Goal: Task Accomplishment & Management: Use online tool/utility

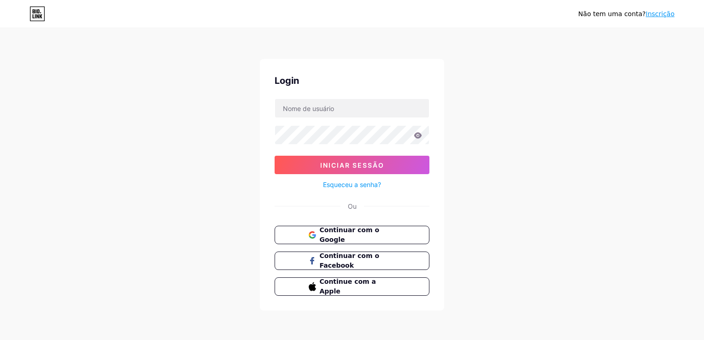
click at [662, 13] on link "Inscrição" at bounding box center [660, 13] width 29 height 7
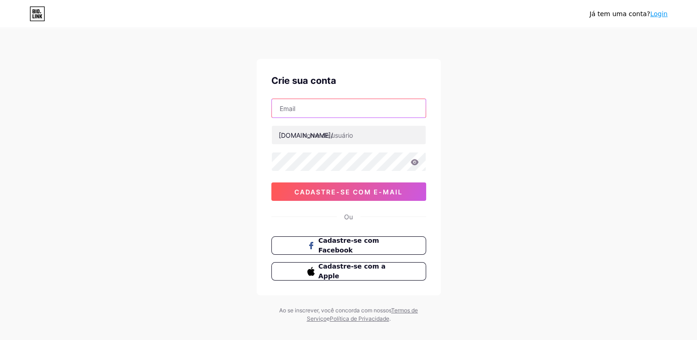
click at [331, 111] on input "text" at bounding box center [349, 108] width 154 height 18
type input "[EMAIL_ADDRESS][DOMAIN_NAME]"
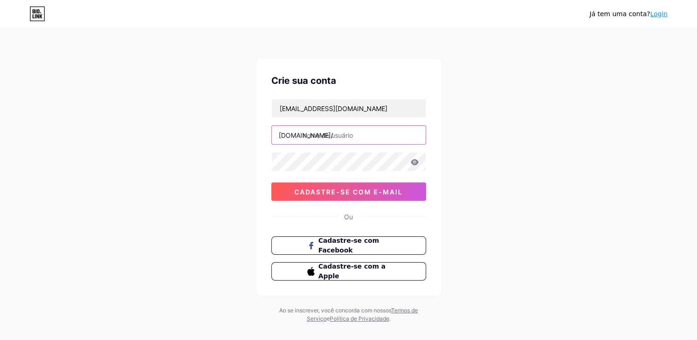
click at [329, 134] on input "text" at bounding box center [349, 135] width 154 height 18
type input "cafeteriahp"
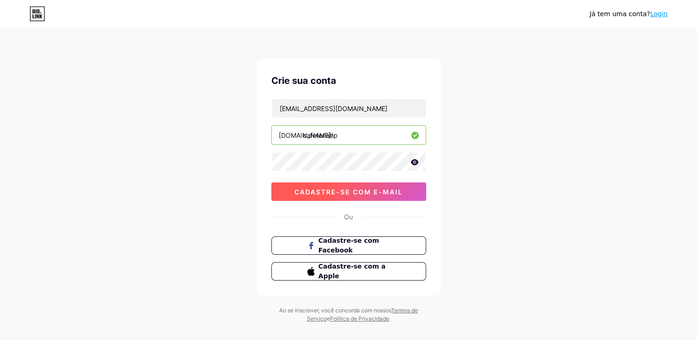
click at [345, 192] on span "Cadastre-se com e-mail" at bounding box center [348, 192] width 108 height 8
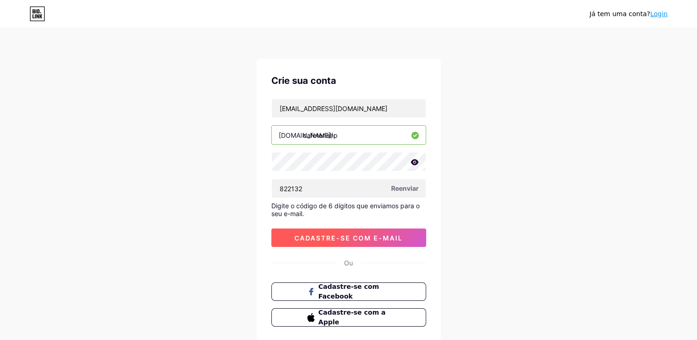
type input "822132"
click at [345, 235] on span "Cadastre-se com e-mail" at bounding box center [348, 238] width 108 height 8
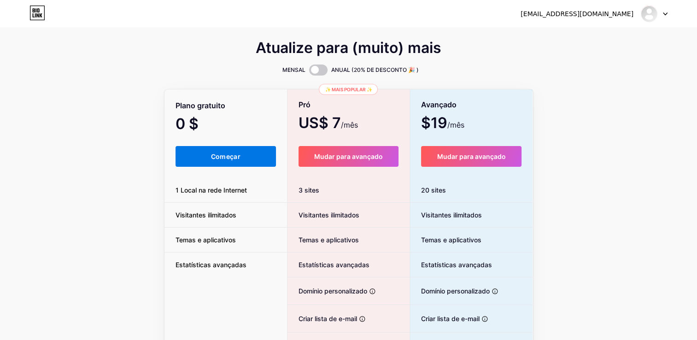
click at [222, 164] on button "Começar" at bounding box center [226, 156] width 101 height 21
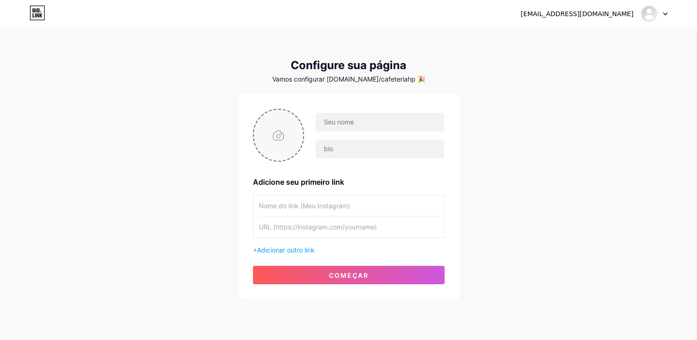
click at [274, 139] on input "file" at bounding box center [279, 135] width 50 height 51
type input "C:\fakepath\Black and Brown Illustrative Coffee Shop Logo 3.png"
click at [279, 143] on img at bounding box center [279, 135] width 52 height 53
click at [298, 117] on icon at bounding box center [298, 115] width 3 height 3
click at [283, 139] on input "file" at bounding box center [279, 135] width 50 height 51
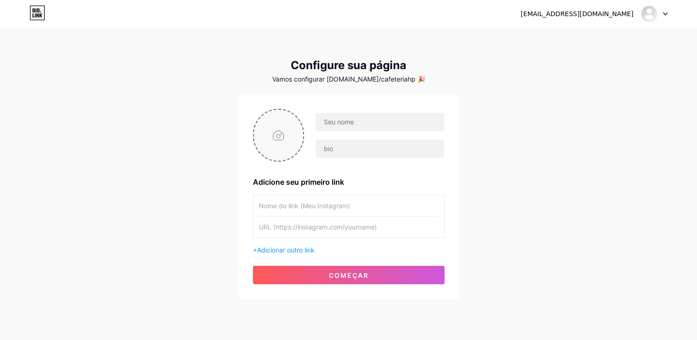
type input "C:\fakepath\Logo definida.png"
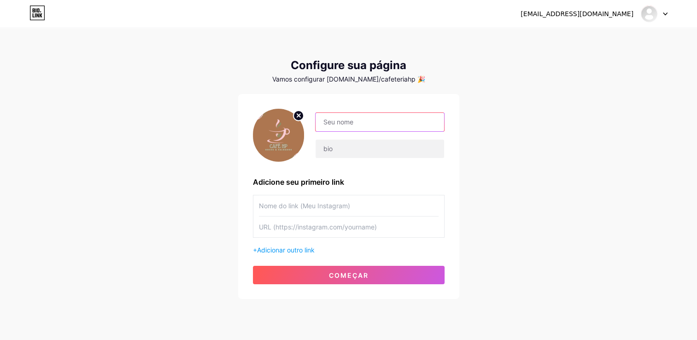
click at [354, 120] on input "text" at bounding box center [380, 122] width 128 height 18
type input "CAFETERIA.HP"
click at [278, 206] on input "text" at bounding box center [349, 205] width 180 height 21
type input "CAFETERIA.HP"
click at [291, 228] on input "text" at bounding box center [349, 226] width 180 height 21
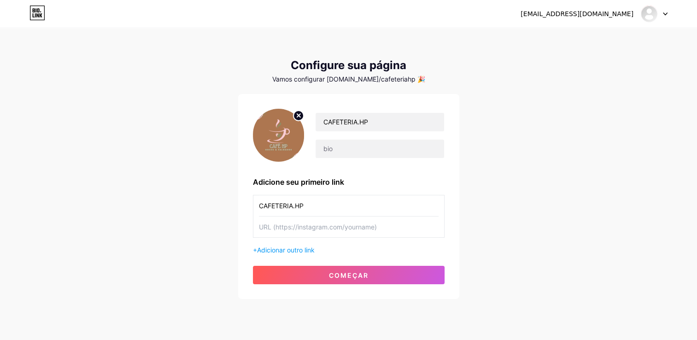
paste input "[URL][DOMAIN_NAME][DOMAIN_NAME]"
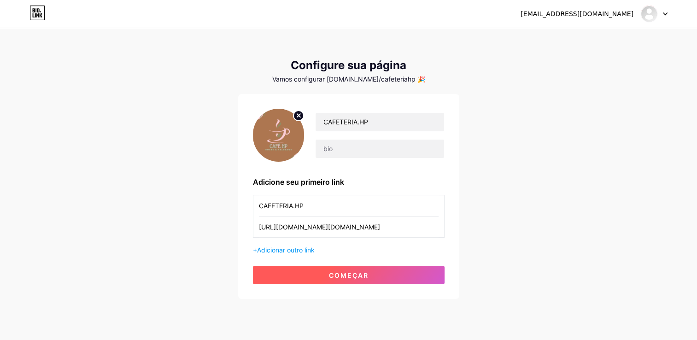
type input "[URL][DOMAIN_NAME][DOMAIN_NAME]"
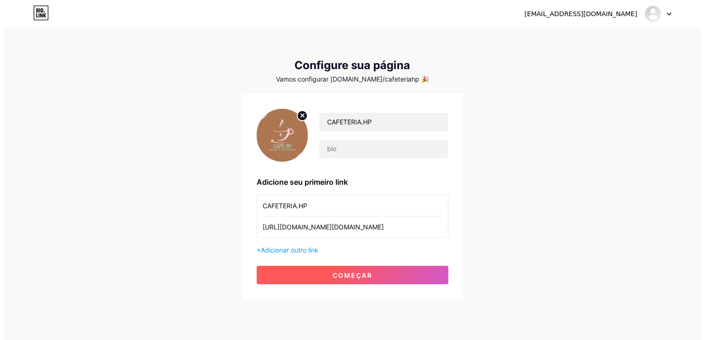
scroll to position [0, 0]
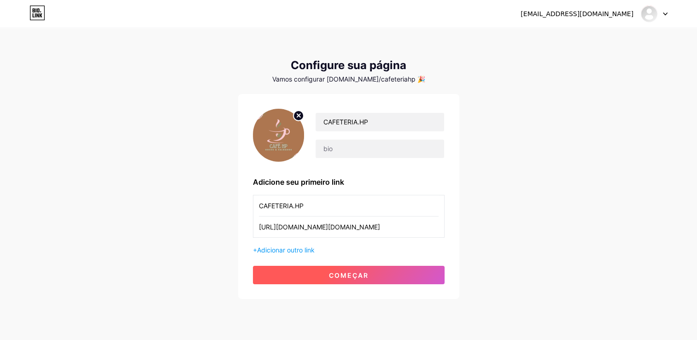
click at [319, 278] on button "começar" at bounding box center [349, 275] width 192 height 18
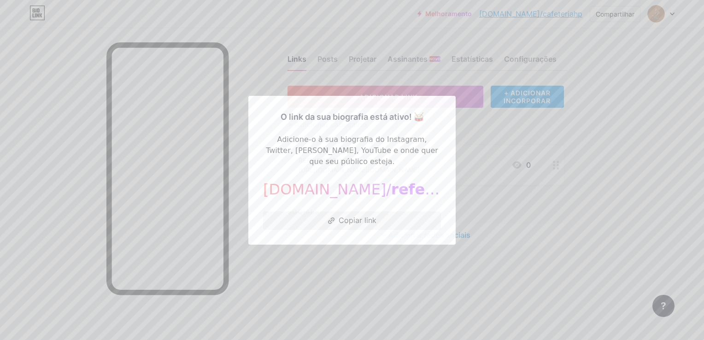
click at [598, 147] on div at bounding box center [352, 170] width 704 height 340
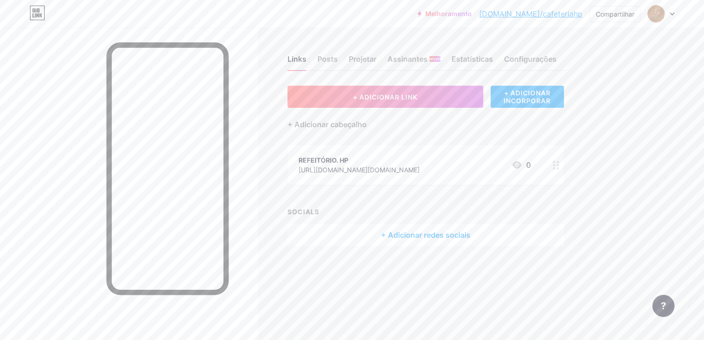
click at [554, 168] on circle at bounding box center [554, 168] width 2 height 2
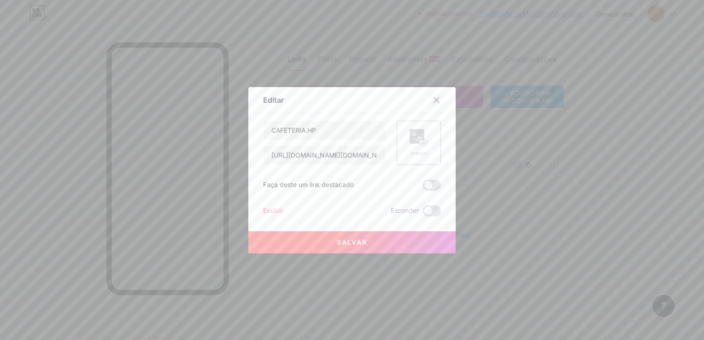
click at [434, 98] on icon at bounding box center [436, 99] width 5 height 5
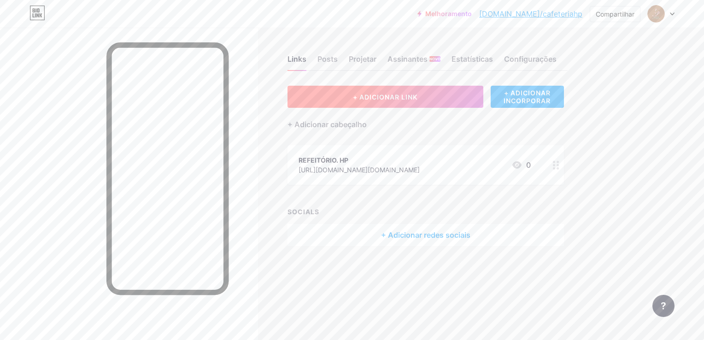
click at [370, 98] on span "+ ADICIONAR LINK" at bounding box center [385, 97] width 64 height 8
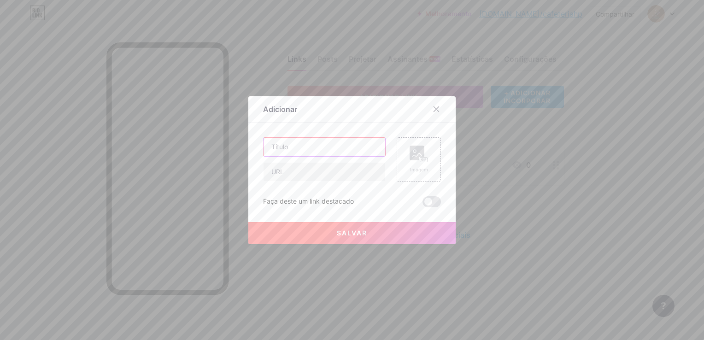
click at [307, 145] on input "text" at bounding box center [324, 147] width 122 height 18
type input "f"
type input "FAZER PEDIDO"
click at [308, 174] on input "text" at bounding box center [324, 172] width 122 height 18
paste input "[URL][DOMAIN_NAME]!"
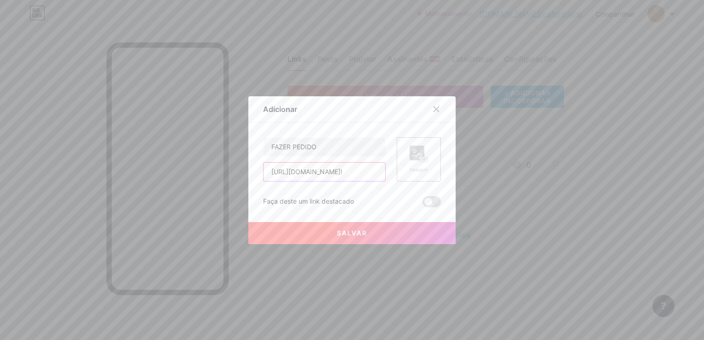
scroll to position [0, 177]
type input "[URL][DOMAIN_NAME]!"
click at [316, 233] on button "Salvar" at bounding box center [351, 233] width 207 height 22
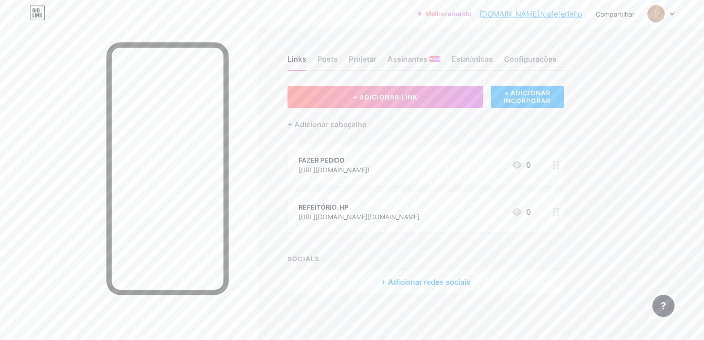
click at [557, 212] on icon at bounding box center [556, 212] width 6 height 9
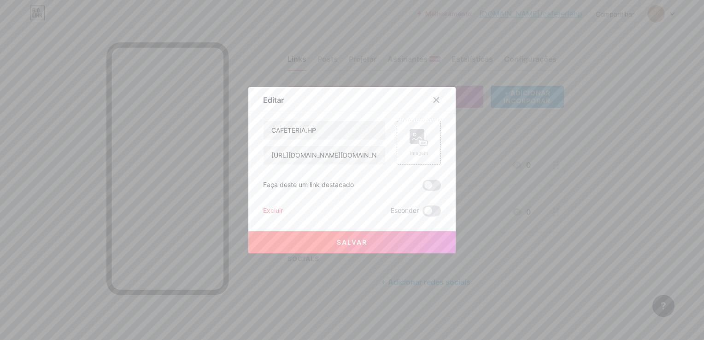
click at [267, 210] on div "Excluir" at bounding box center [273, 210] width 20 height 11
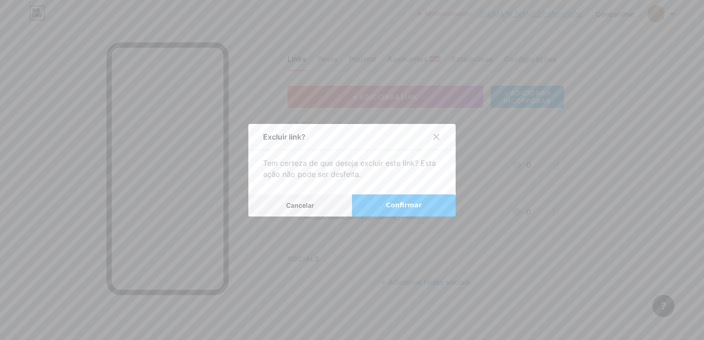
click at [369, 205] on button "Confirmar" at bounding box center [404, 205] width 104 height 22
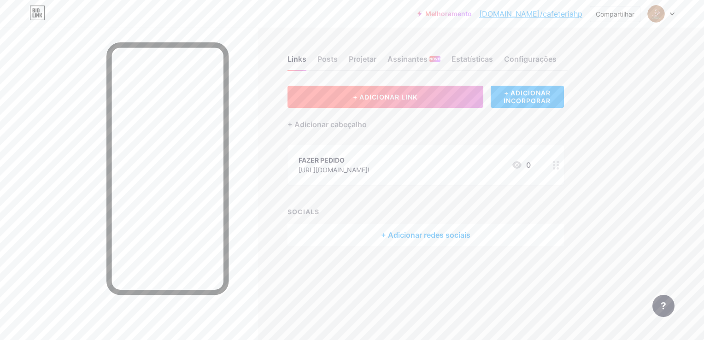
click at [370, 100] on span "+ ADICIONAR LINK" at bounding box center [385, 97] width 64 height 8
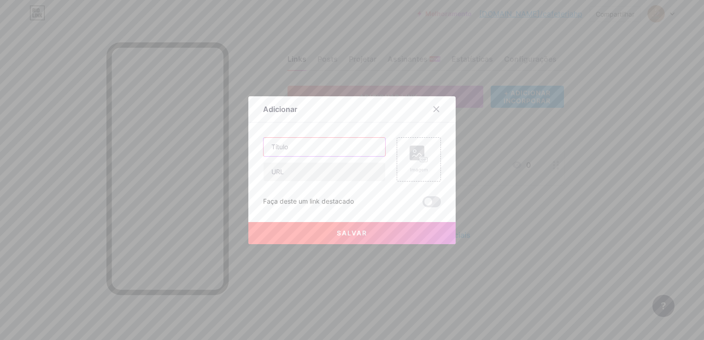
click at [316, 148] on input "text" at bounding box center [324, 147] width 122 height 18
type input "LOCALIZAÇÃO"
click at [299, 172] on input "text" at bounding box center [324, 172] width 122 height 18
paste input "[URL][DOMAIN_NAME]"
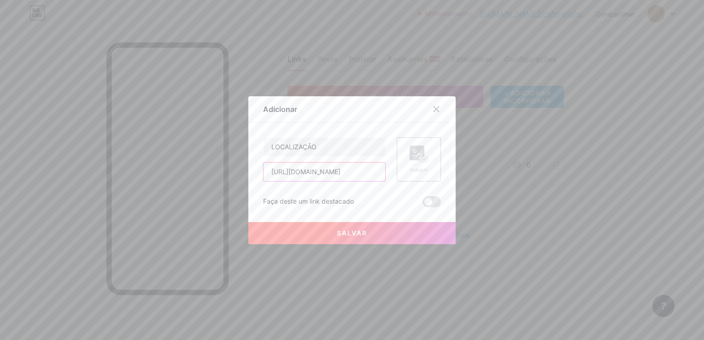
type input "[URL][DOMAIN_NAME]"
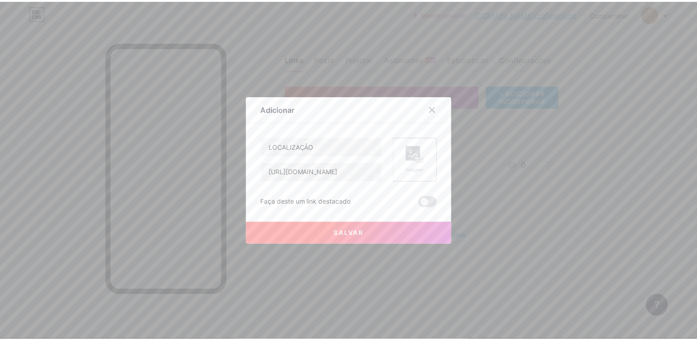
scroll to position [0, 0]
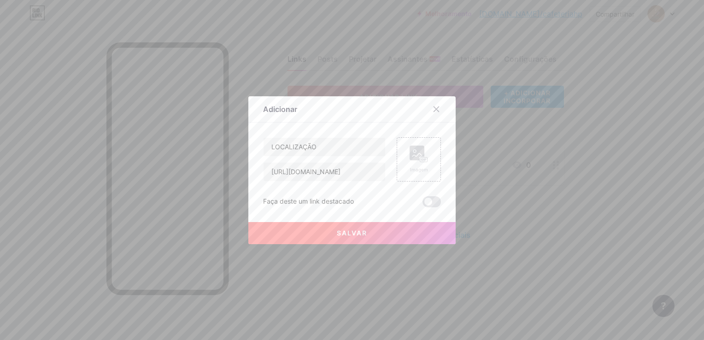
click at [324, 234] on button "Salvar" at bounding box center [351, 233] width 207 height 22
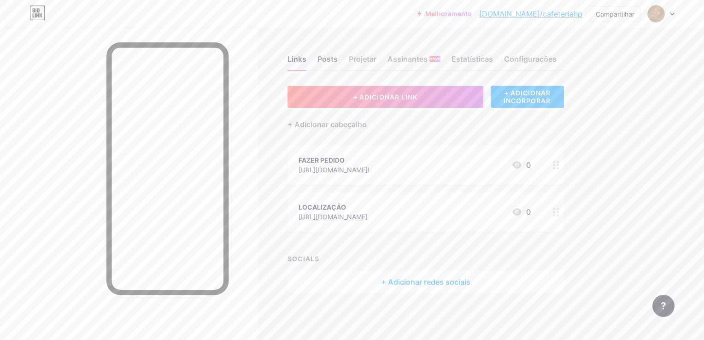
click at [328, 59] on div "Posts" at bounding box center [327, 61] width 20 height 17
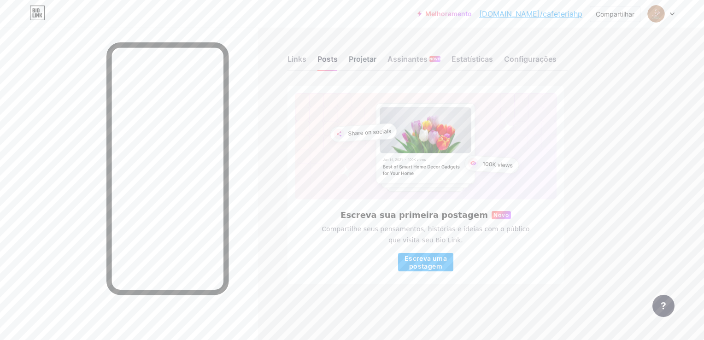
click at [359, 61] on div "Projetar" at bounding box center [363, 61] width 28 height 17
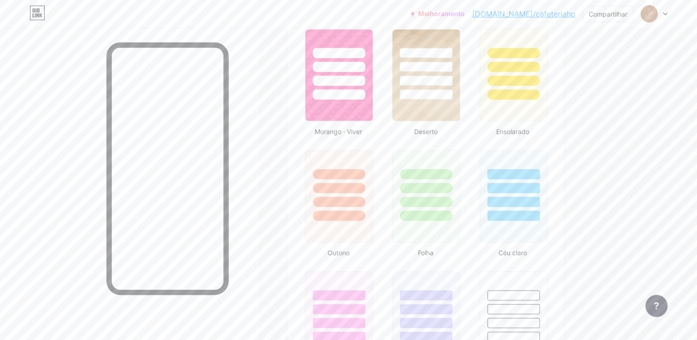
scroll to position [774, 0]
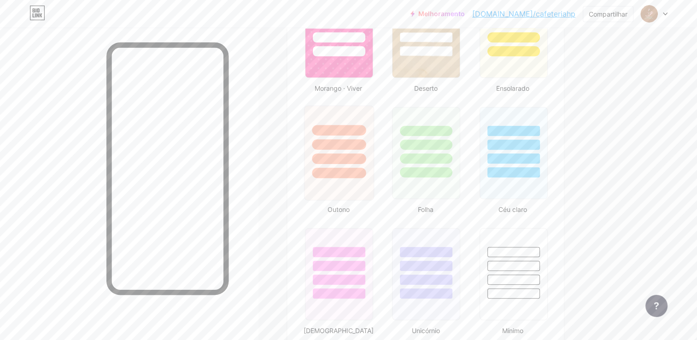
click at [325, 112] on div at bounding box center [338, 142] width 69 height 72
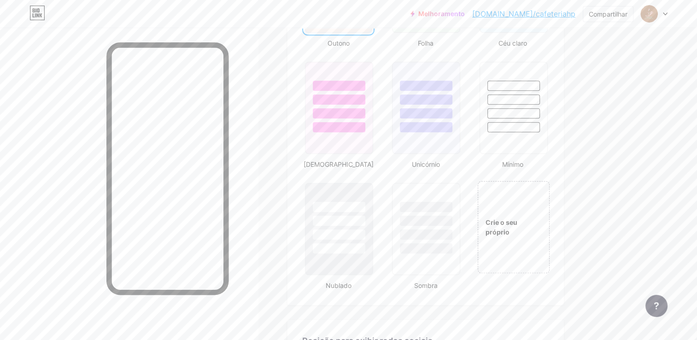
scroll to position [958, 0]
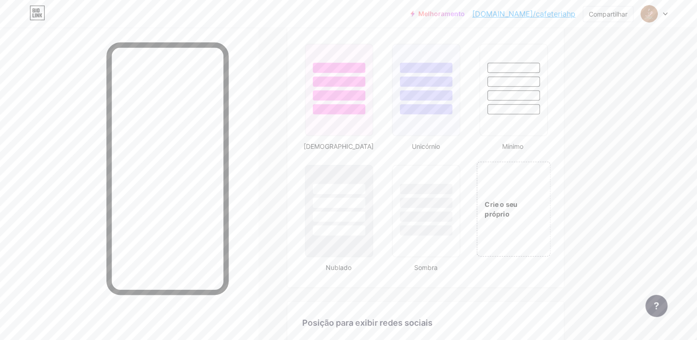
click at [511, 193] on div "Crie o seu próprio" at bounding box center [513, 208] width 74 height 95
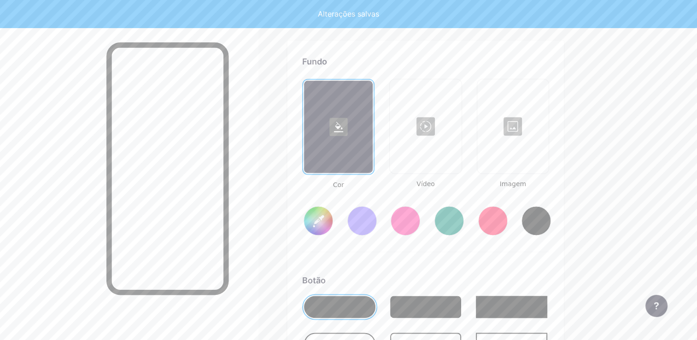
scroll to position [1220, 0]
type input "#ffffff"
type input "#000000"
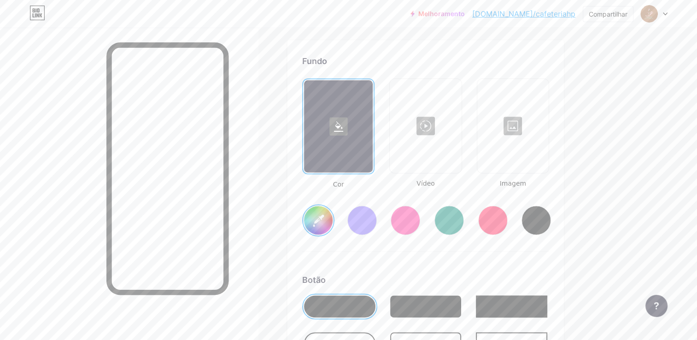
click at [318, 220] on input "#ffffff" at bounding box center [318, 220] width 29 height 29
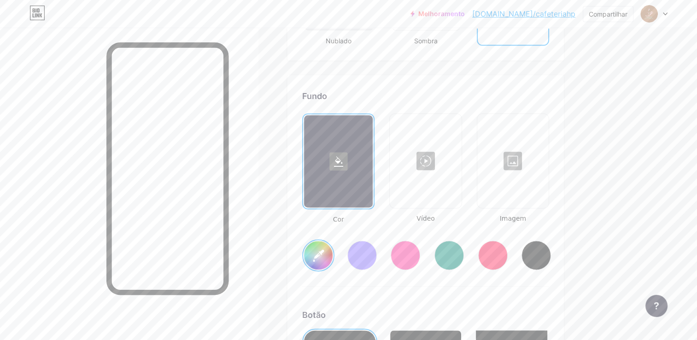
scroll to position [1182, 0]
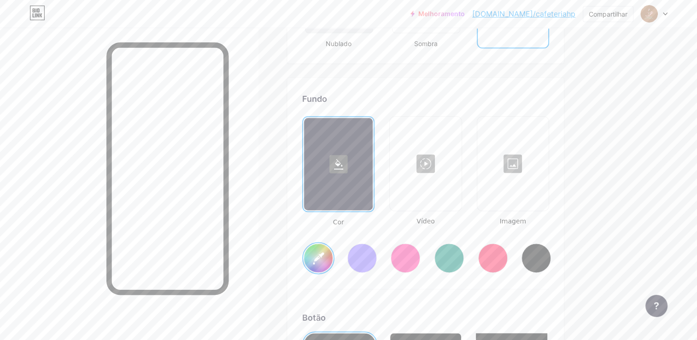
click at [328, 252] on input "#ffffff" at bounding box center [318, 258] width 29 height 29
click at [319, 253] on input "#ffffff" at bounding box center [318, 258] width 29 height 29
click at [328, 252] on input "#ffffff" at bounding box center [318, 258] width 29 height 29
click at [330, 256] on input "#ffffff" at bounding box center [318, 258] width 29 height 29
click at [329, 250] on input "#ffffff" at bounding box center [318, 258] width 29 height 29
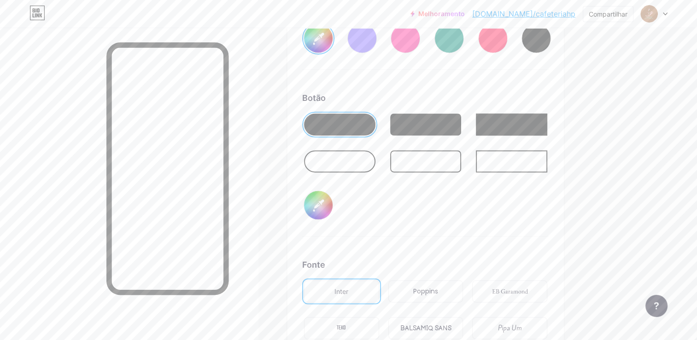
scroll to position [1424, 0]
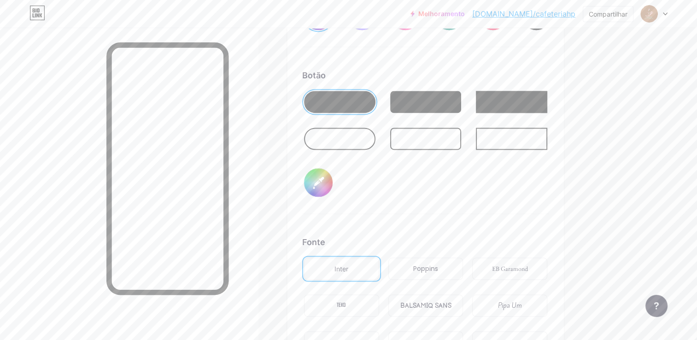
click at [317, 177] on input "#000000" at bounding box center [318, 182] width 29 height 29
click at [326, 185] on input "#000000" at bounding box center [318, 182] width 29 height 29
type input "#ab690d"
type input "#d36f6f"
type input "#ab690d"
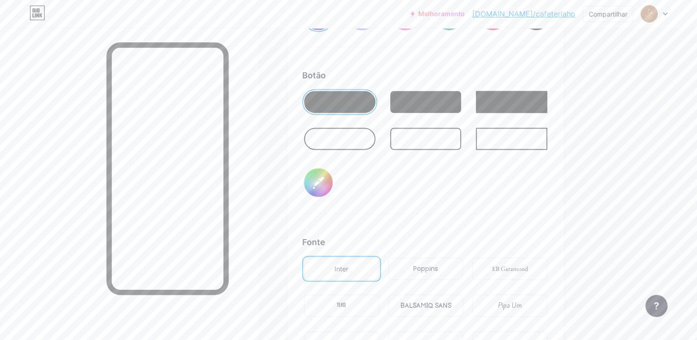
type input "#ba4f4f"
type input "#ab690d"
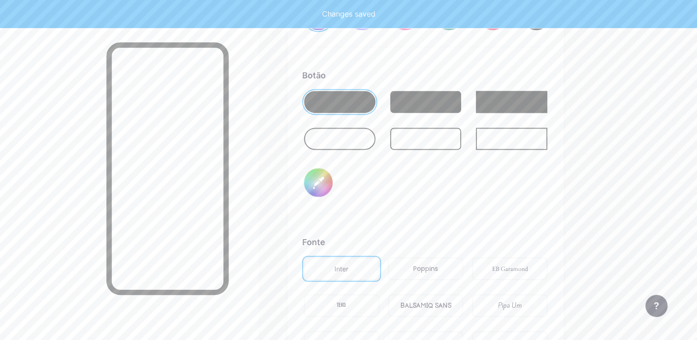
type input "#ba4f4f"
click at [352, 172] on div "Botão #ba4f4f" at bounding box center [425, 141] width 247 height 145
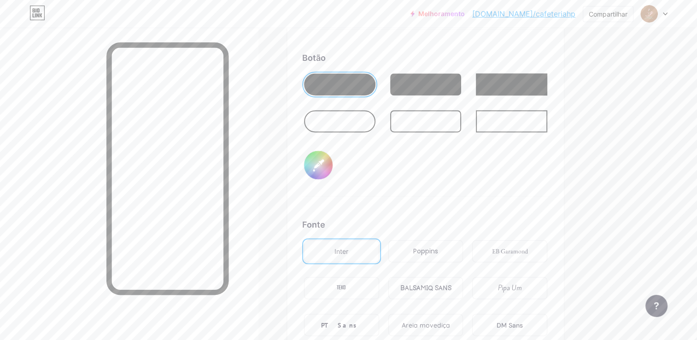
click at [504, 164] on div "Botão #ba4f4f" at bounding box center [425, 124] width 247 height 145
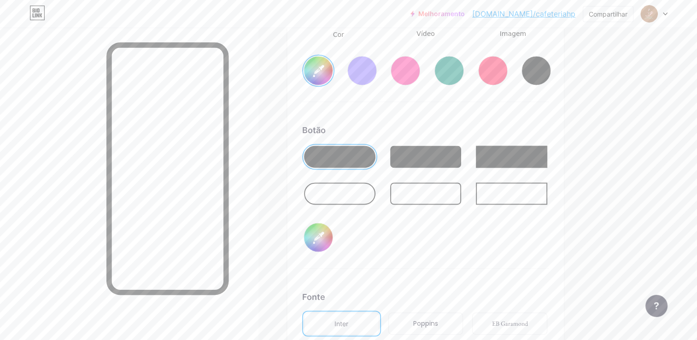
scroll to position [1369, 0]
click at [405, 71] on div at bounding box center [405, 70] width 29 height 29
click at [319, 237] on input "#ba4f4f" at bounding box center [318, 237] width 29 height 29
type input "#ff2e96"
type input "#925454"
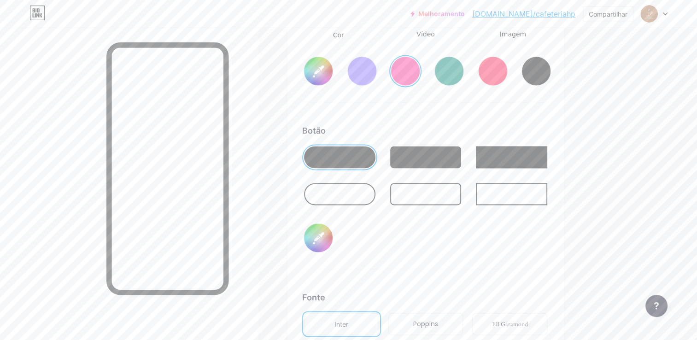
type input "#ff2e96"
type input "#f99090"
type input "#ff2e96"
type input "#f7c5c5"
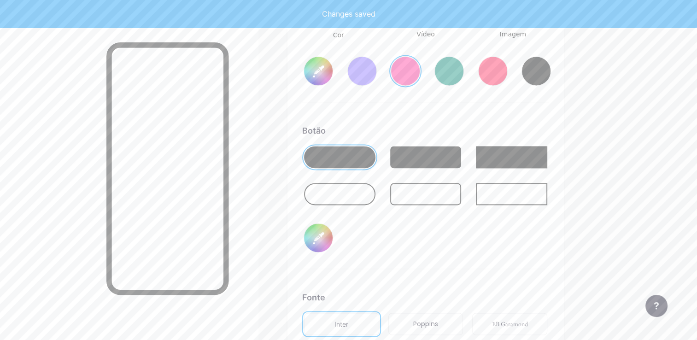
type input "#ff2e96"
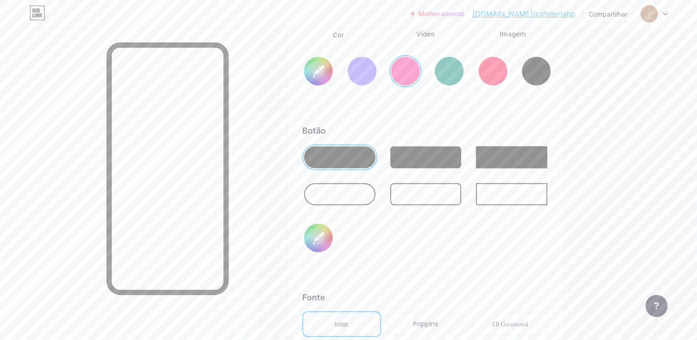
type input "#f7c5c5"
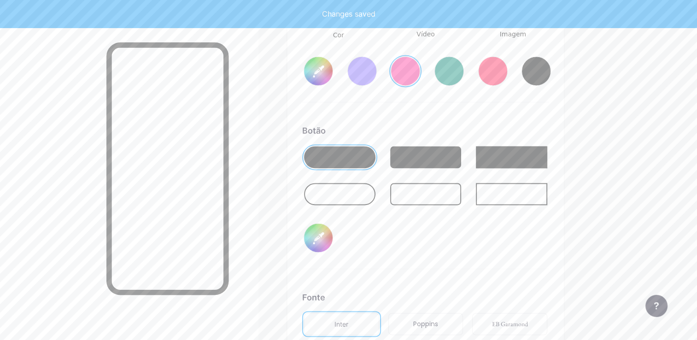
type input "#ff2e96"
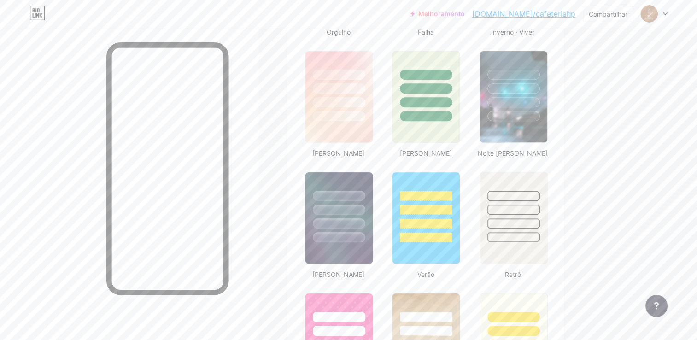
scroll to position [466, 0]
click at [363, 132] on img at bounding box center [338, 97] width 67 height 91
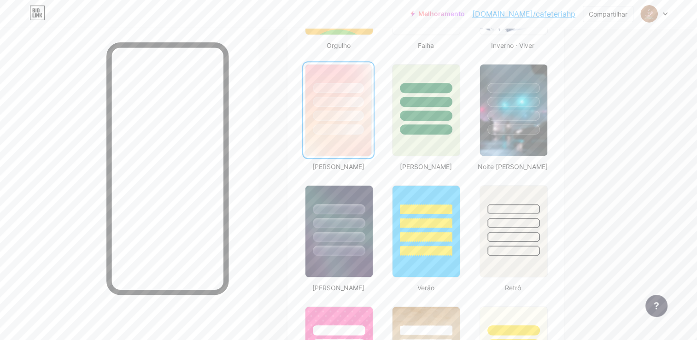
scroll to position [374, 0]
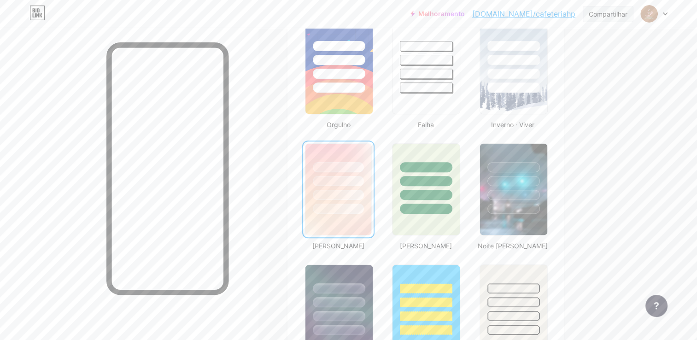
click at [609, 16] on div "Compartilhar" at bounding box center [608, 14] width 39 height 10
click at [534, 50] on div "Copiar link" at bounding box center [544, 47] width 39 height 11
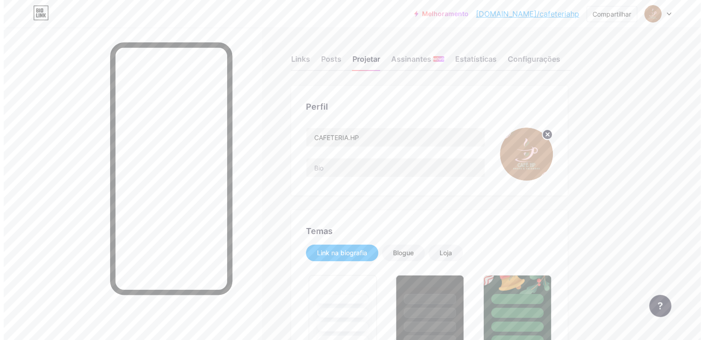
scroll to position [0, 0]
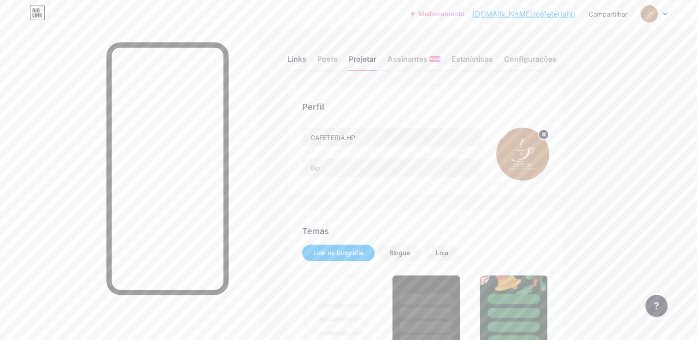
click at [295, 61] on div "Links" at bounding box center [296, 61] width 19 height 17
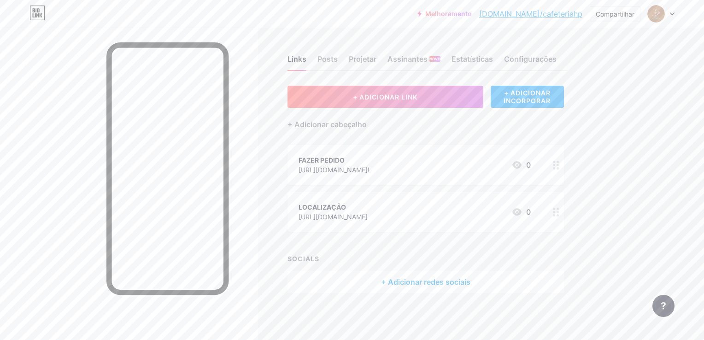
click at [556, 166] on icon at bounding box center [556, 165] width 6 height 9
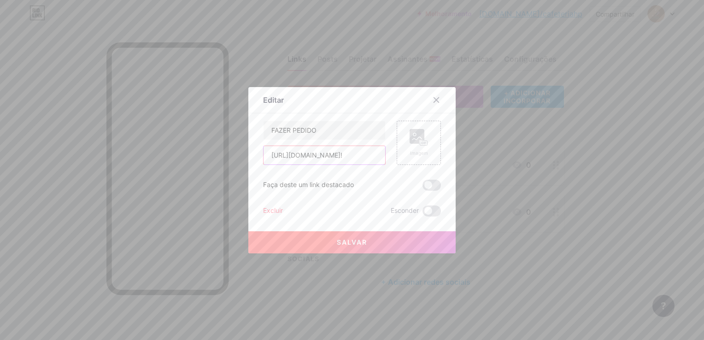
click at [264, 156] on input "[URL][DOMAIN_NAME]!" at bounding box center [324, 155] width 122 height 18
drag, startPoint x: 264, startPoint y: 156, endPoint x: 442, endPoint y: 163, distance: 177.5
click at [442, 163] on div "Editar Content YouTube Play YouTube video without leaving your page. ADD Vimeo …" at bounding box center [351, 170] width 207 height 166
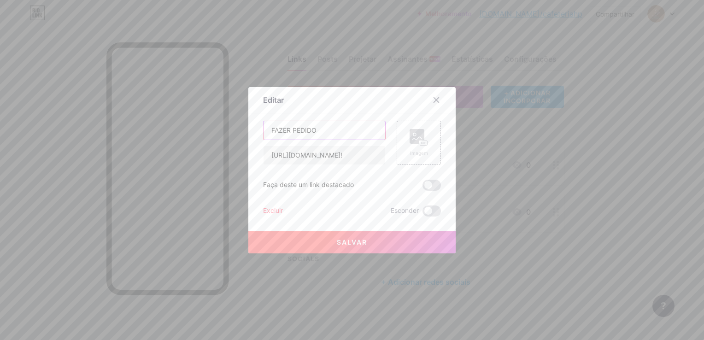
click at [344, 132] on input "FAZER PEDIDO" at bounding box center [324, 130] width 122 height 18
type input "F"
type input "Whatsapp"
click at [337, 242] on span "Salvar" at bounding box center [352, 242] width 30 height 8
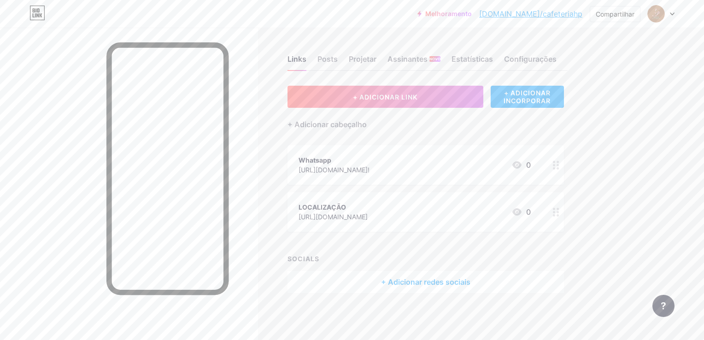
click at [556, 163] on icon at bounding box center [556, 165] width 6 height 9
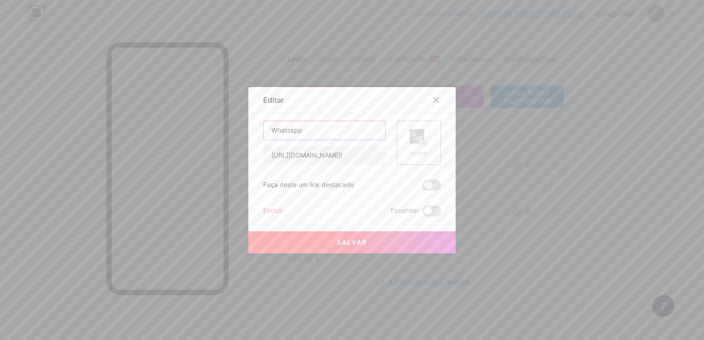
click at [342, 131] on input "Whatsapp" at bounding box center [324, 130] width 122 height 18
type input "W"
type input "CONTATO"
click at [365, 240] on button "Salvar" at bounding box center [351, 242] width 207 height 22
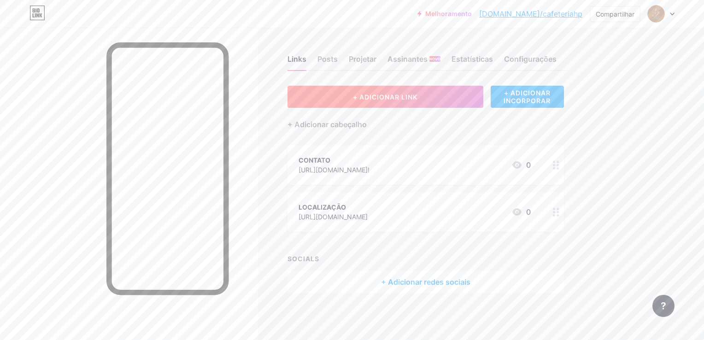
click at [399, 97] on span "+ ADICIONAR LINK" at bounding box center [385, 97] width 64 height 8
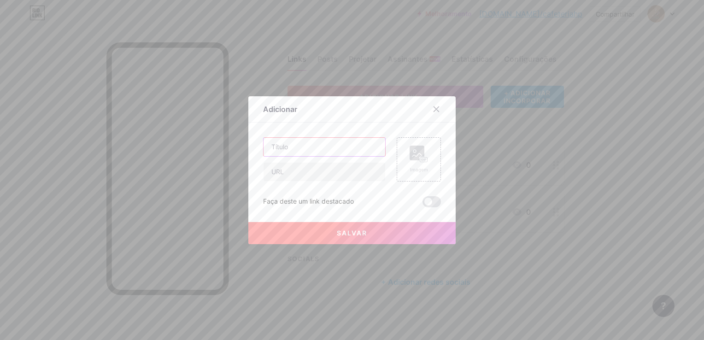
click at [313, 152] on input "text" at bounding box center [324, 147] width 122 height 18
type input "DELIVERY"
click at [313, 171] on input "text" at bounding box center [324, 172] width 122 height 18
paste input "[URL][DOMAIN_NAME]"
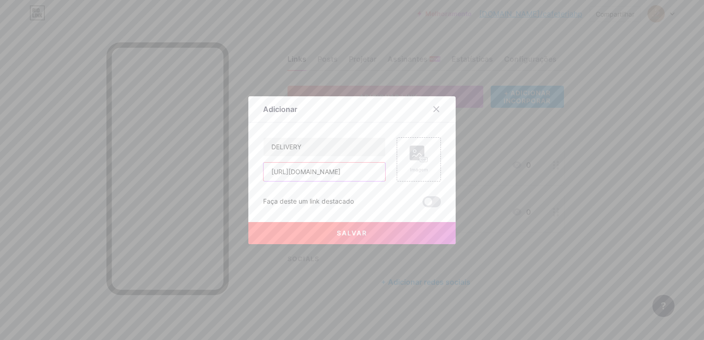
type input "[URL][DOMAIN_NAME]"
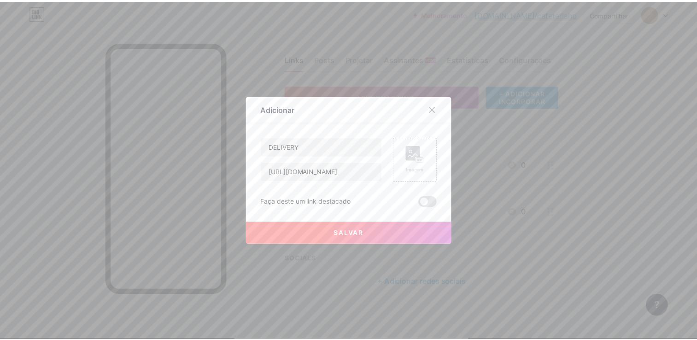
scroll to position [0, 0]
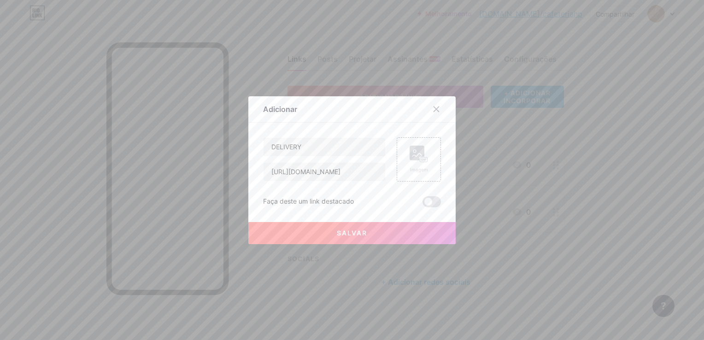
click at [298, 234] on button "Salvar" at bounding box center [351, 233] width 207 height 22
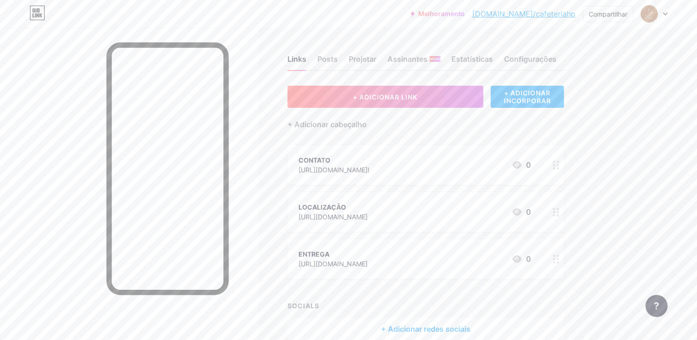
drag, startPoint x: 537, startPoint y: 199, endPoint x: 607, endPoint y: 208, distance: 70.6
click at [607, 208] on div "Melhoramento [DOMAIN_NAME]/cafete... [DOMAIN_NAME]/cafeteriahp Compartilhar Swi…" at bounding box center [348, 193] width 697 height 386
click at [664, 13] on icon at bounding box center [665, 13] width 5 height 3
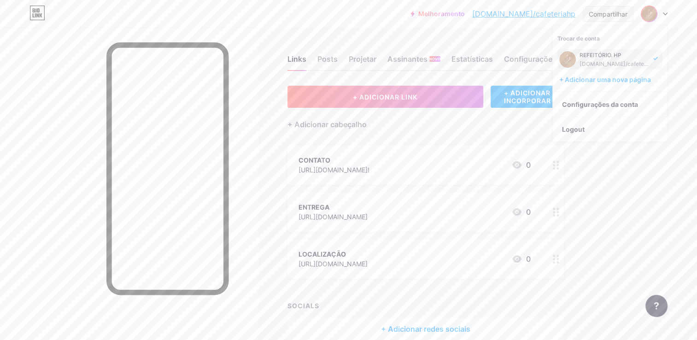
click at [627, 14] on div "Compartilhar" at bounding box center [608, 14] width 39 height 10
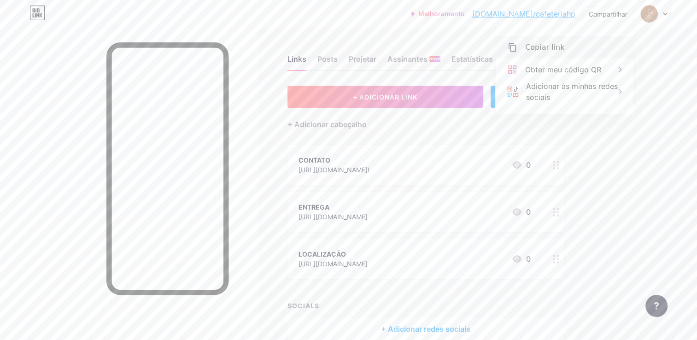
click at [571, 49] on div "Copiar link" at bounding box center [564, 47] width 137 height 22
